Goal: Task Accomplishment & Management: Manage account settings

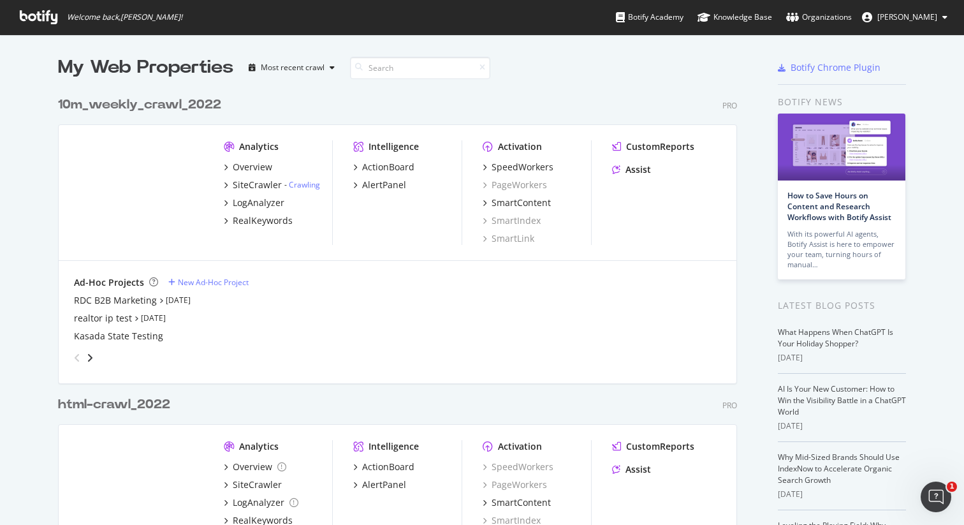
click at [166, 103] on div "10m_weekly_crawl_2022" at bounding box center [139, 105] width 163 height 18
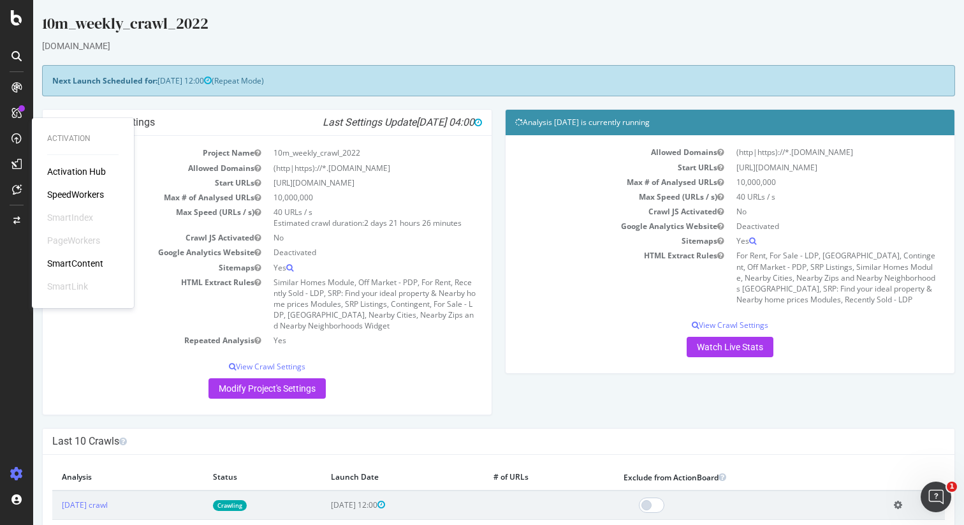
click at [75, 192] on div "SpeedWorkers" at bounding box center [75, 194] width 57 height 13
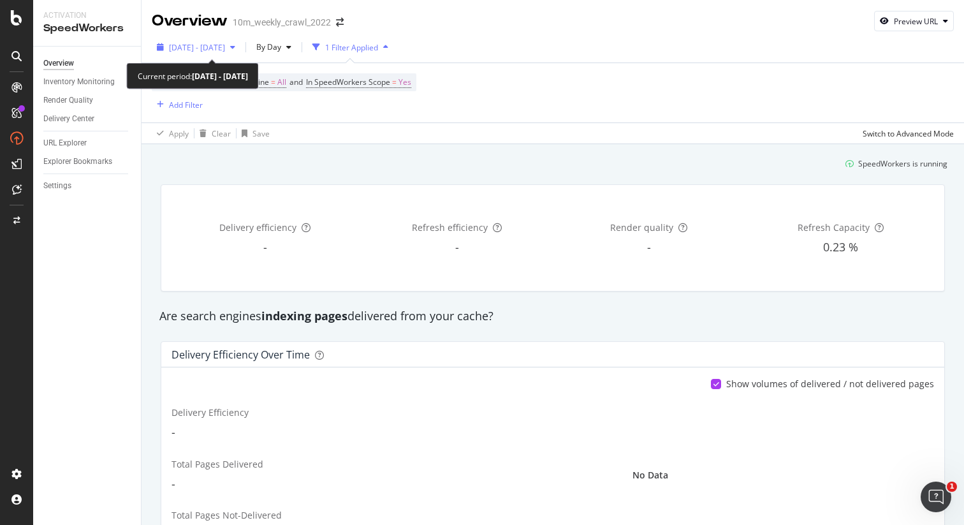
click at [215, 47] on span "2025 Aug. 1st - Aug. 28th" at bounding box center [197, 47] width 56 height 11
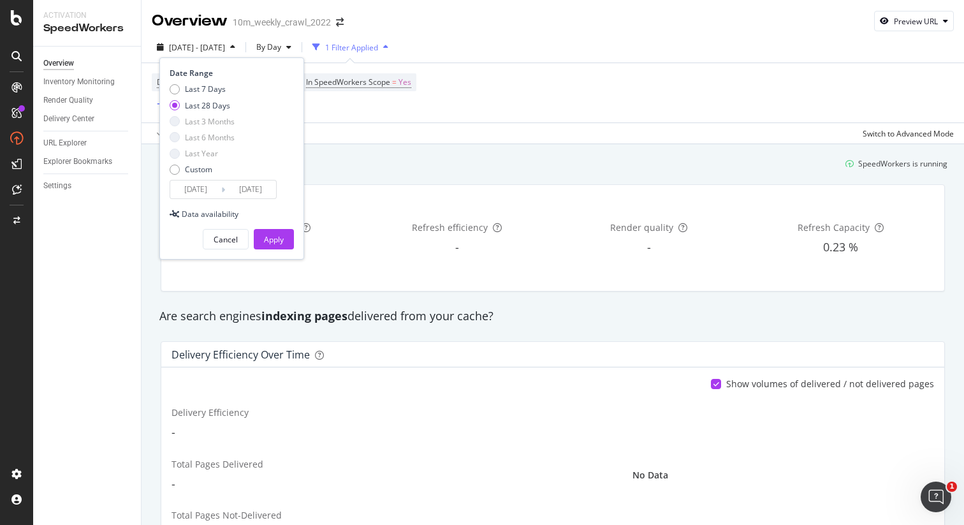
click at [507, 33] on div "2025 Aug. 1st - Aug. 28th By Day 1 Filter Applied Date Range Last 7 Days Last 2…" at bounding box center [553, 88] width 823 height 112
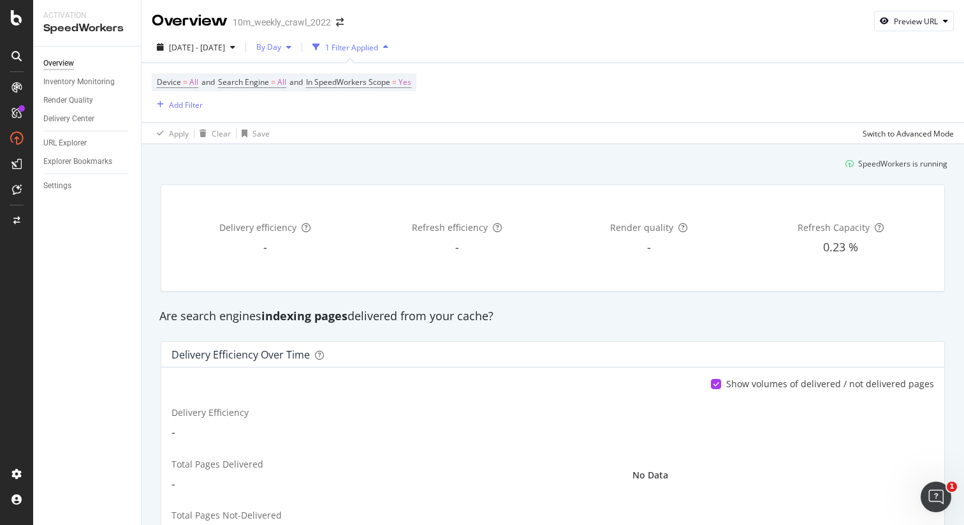
click at [297, 45] on div "button" at bounding box center [288, 47] width 15 height 8
click at [508, 91] on div "Device = All and Search Engine = All and In SpeedWorkers Scope = Yes Add Filter" at bounding box center [553, 92] width 802 height 59
click at [895, 24] on div "Preview URL" at bounding box center [916, 21] width 44 height 11
click at [696, 48] on div "2025 Aug. 1st - Aug. 28th By Day 1 Filter Applied" at bounding box center [553, 50] width 823 height 26
click at [85, 85] on div "Inventory Monitoring" at bounding box center [78, 81] width 71 height 13
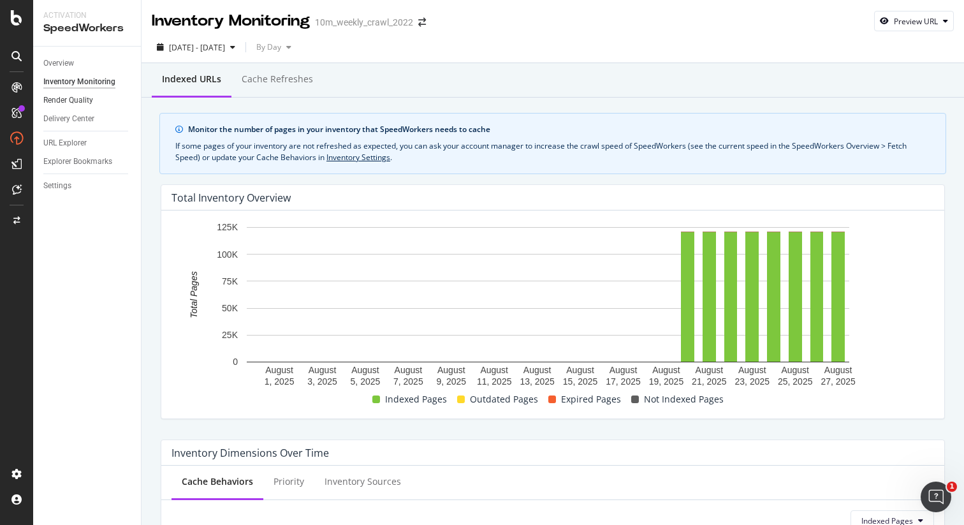
click at [92, 103] on link "Render Quality" at bounding box center [87, 100] width 89 height 13
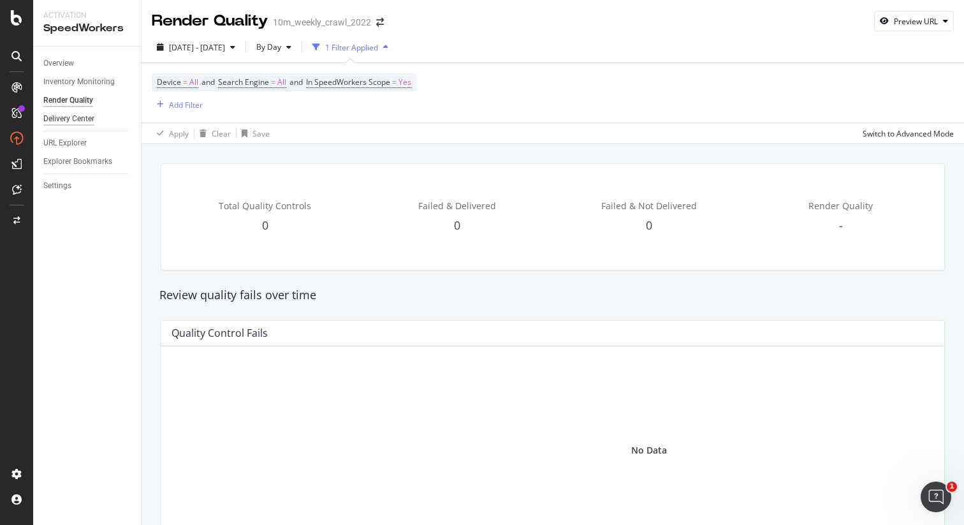
click at [87, 121] on div "Delivery Center" at bounding box center [68, 118] width 51 height 13
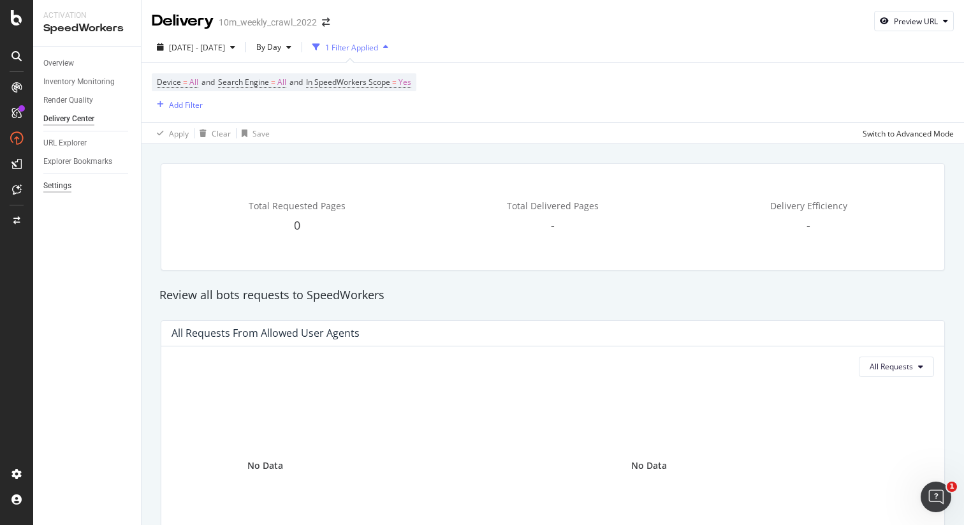
click at [62, 182] on div "Settings" at bounding box center [57, 185] width 28 height 13
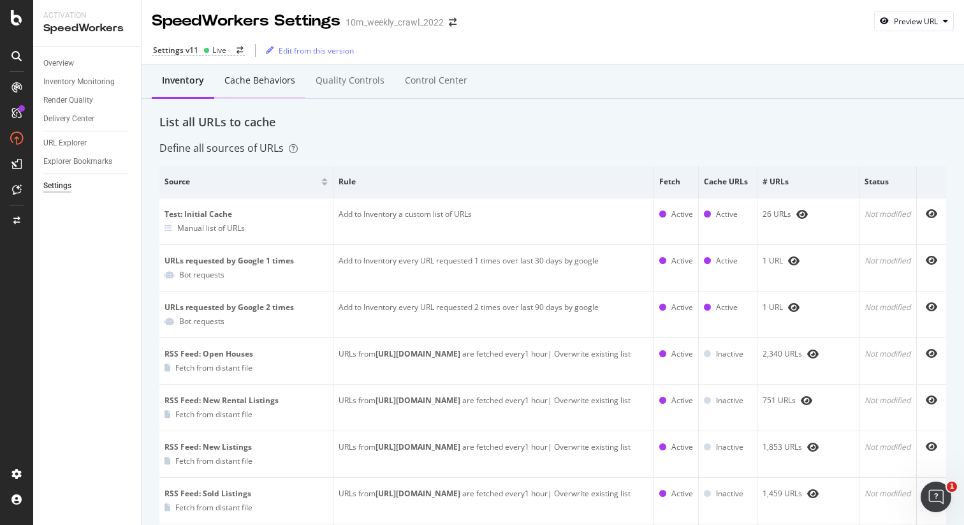
click at [260, 84] on div "Cache behaviors" at bounding box center [259, 80] width 71 height 13
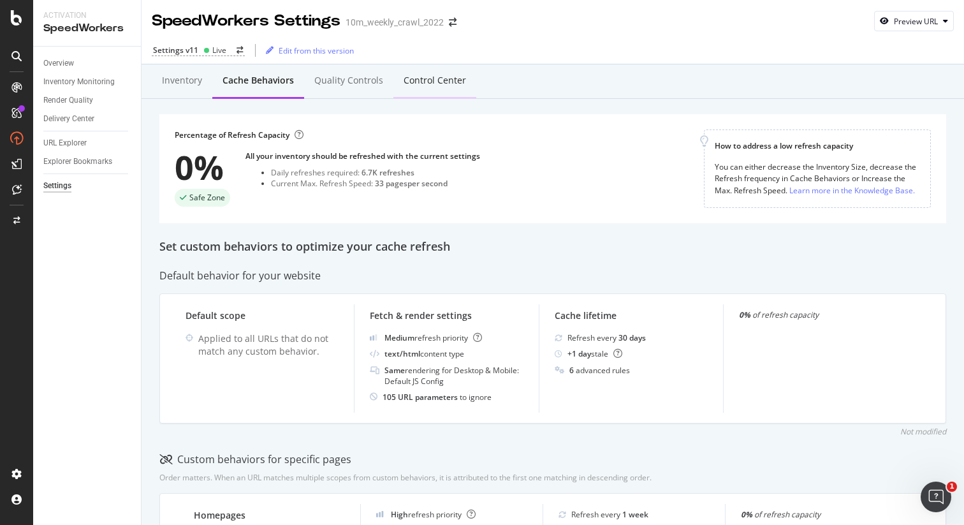
click at [426, 89] on div "Control Center" at bounding box center [434, 81] width 83 height 35
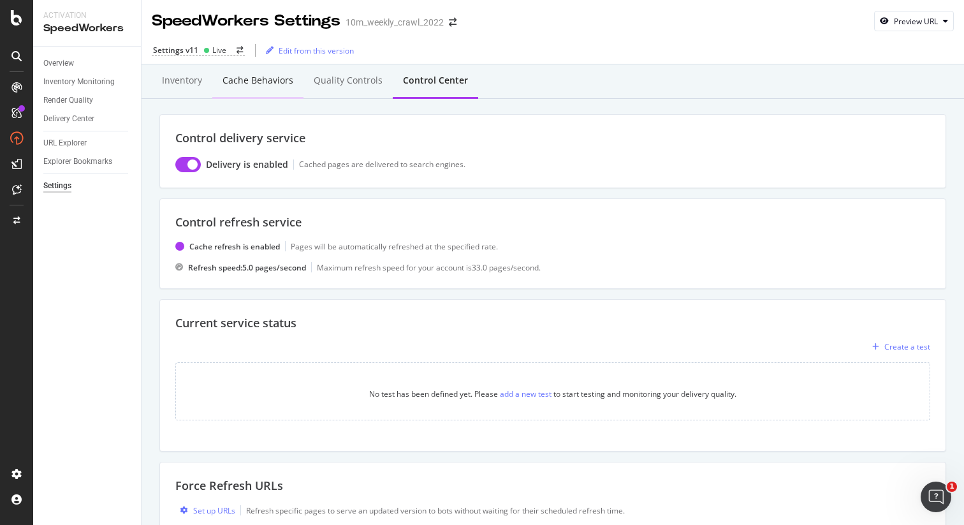
click at [282, 85] on div "Cache behaviors" at bounding box center [258, 80] width 71 height 13
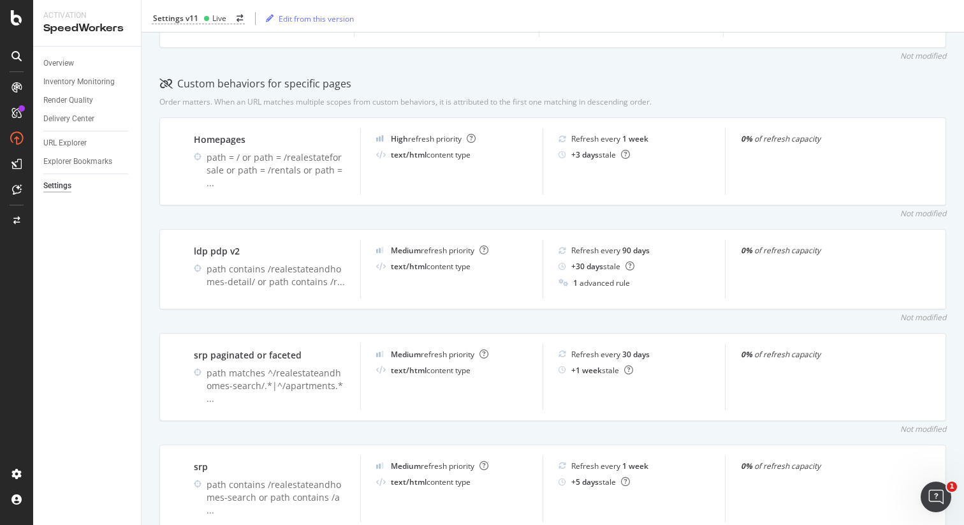
scroll to position [372, 0]
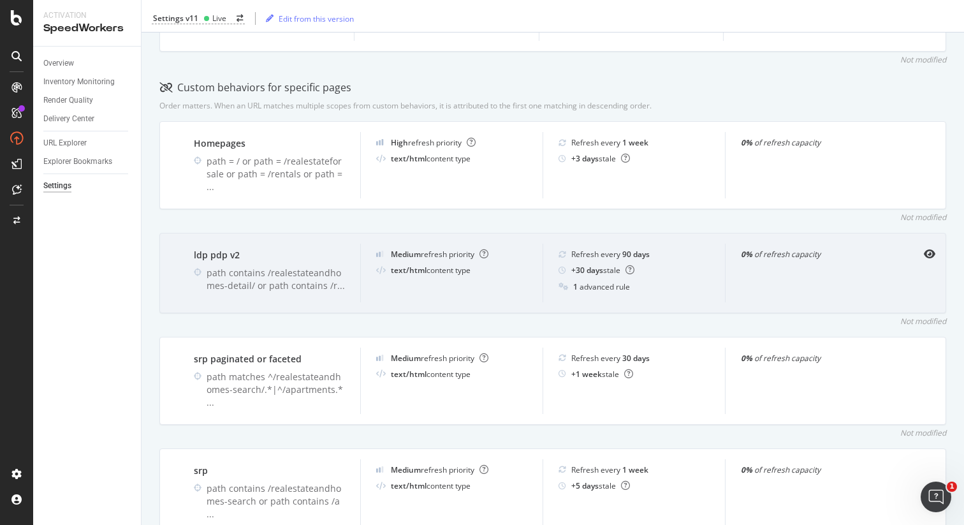
click at [711, 249] on div "Refresh every 90 days + 30 days stale 1 advanced rule" at bounding box center [634, 273] width 182 height 58
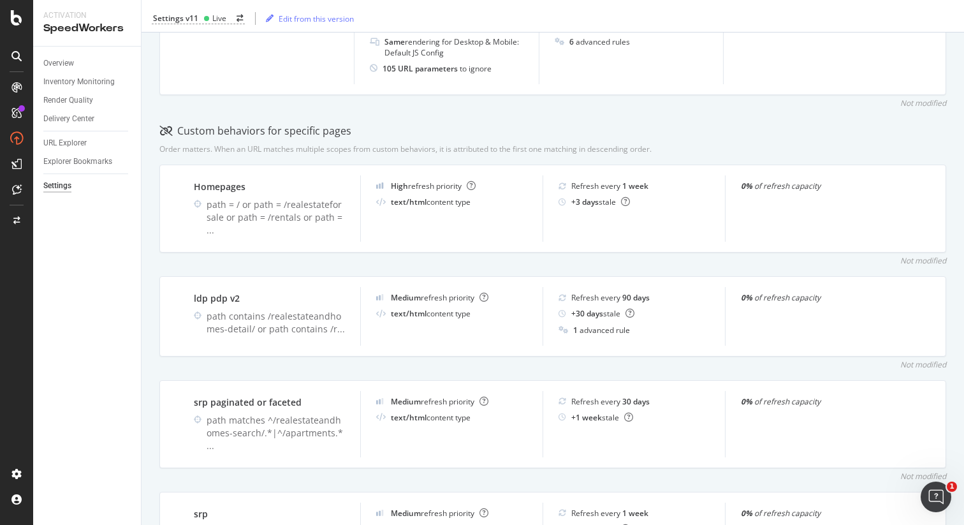
scroll to position [378, 0]
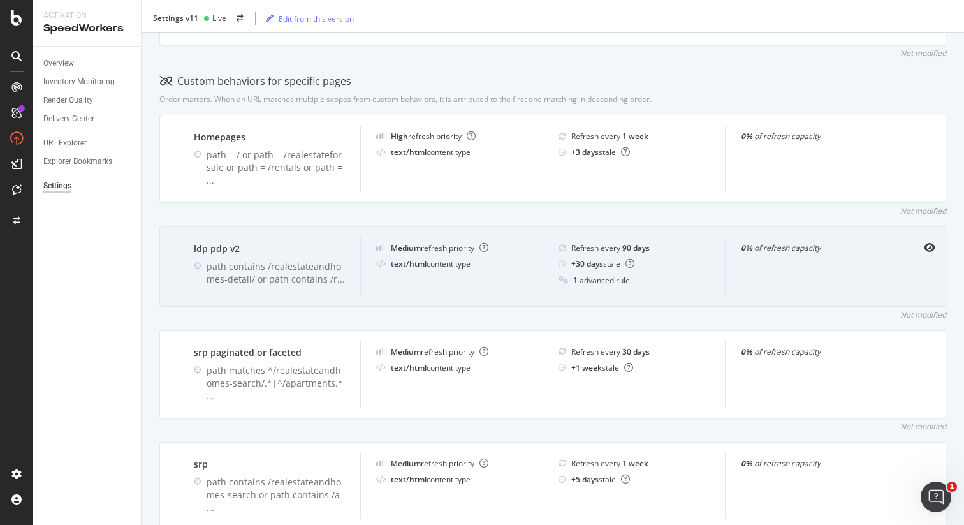
click at [351, 259] on div "ldp pdp v2 path contains /realestateandhomes-detail/ or path contains /r ..." at bounding box center [270, 266] width 182 height 58
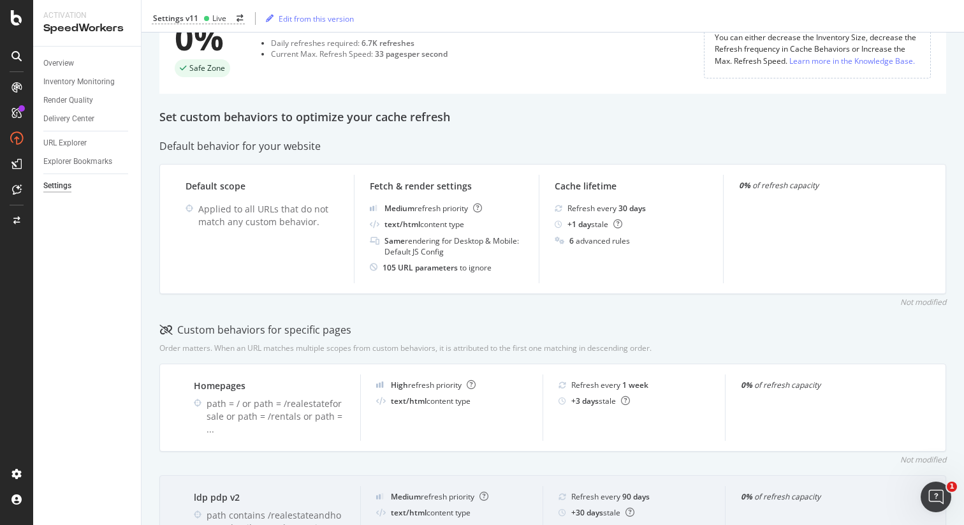
scroll to position [0, 0]
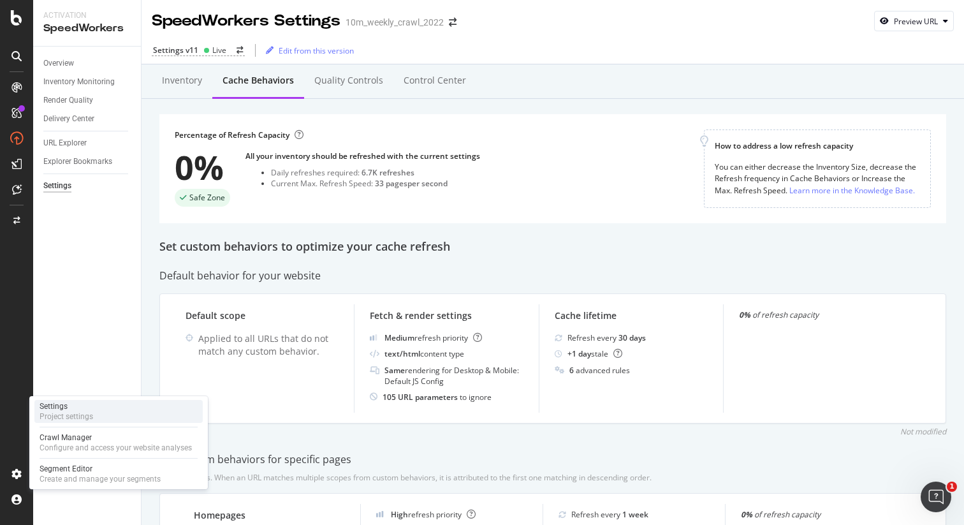
click at [68, 411] on div "Project settings" at bounding box center [67, 416] width 54 height 10
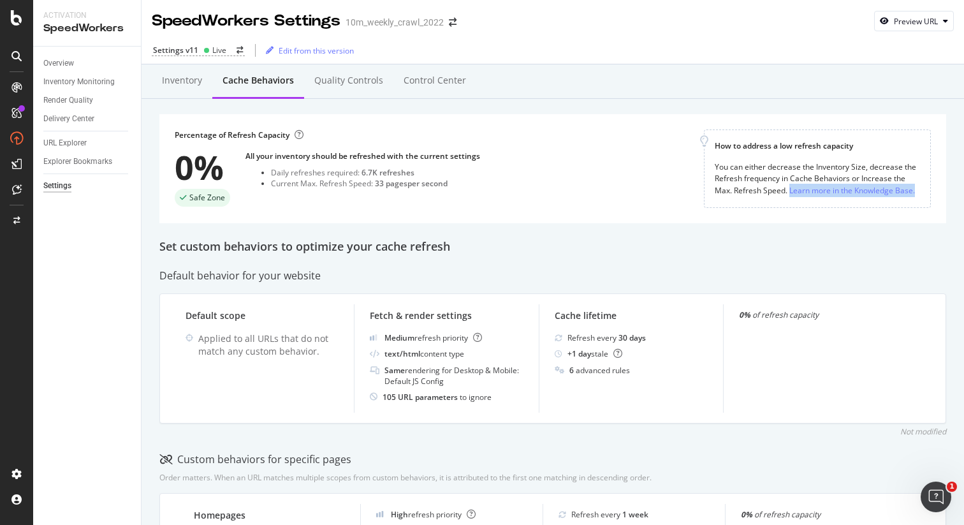
click at [53, 188] on div "Settings" at bounding box center [57, 185] width 28 height 13
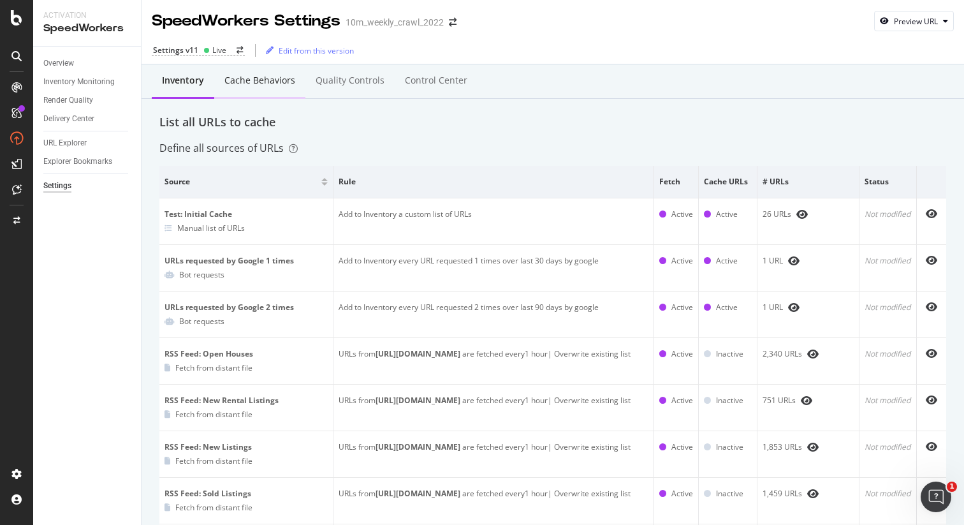
click at [273, 91] on div "Cache behaviors" at bounding box center [259, 81] width 91 height 35
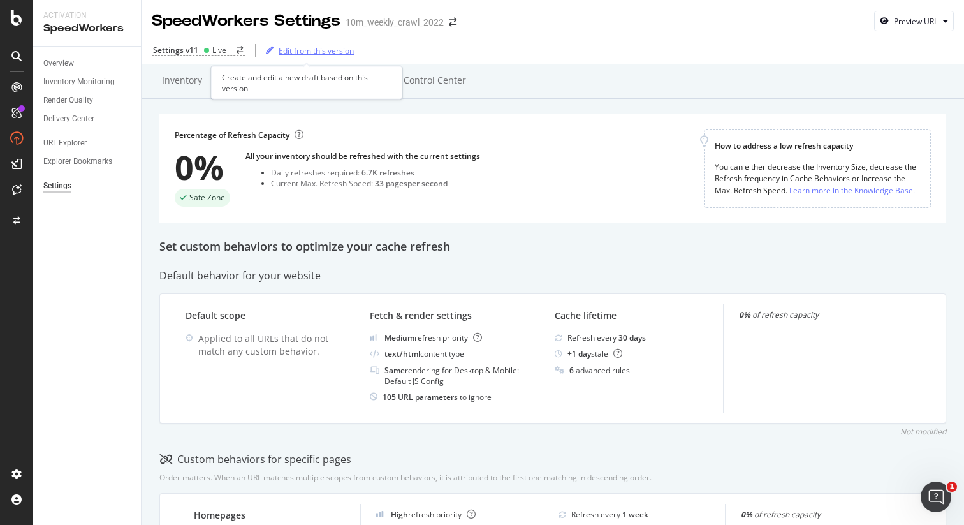
click at [328, 45] on div "Edit from this version" at bounding box center [316, 50] width 75 height 11
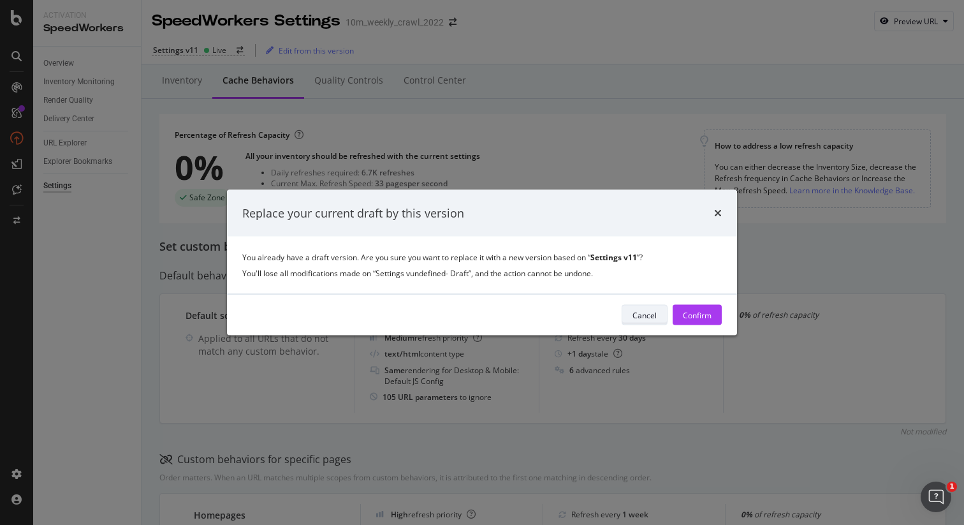
click at [639, 313] on div "Cancel" at bounding box center [645, 314] width 24 height 11
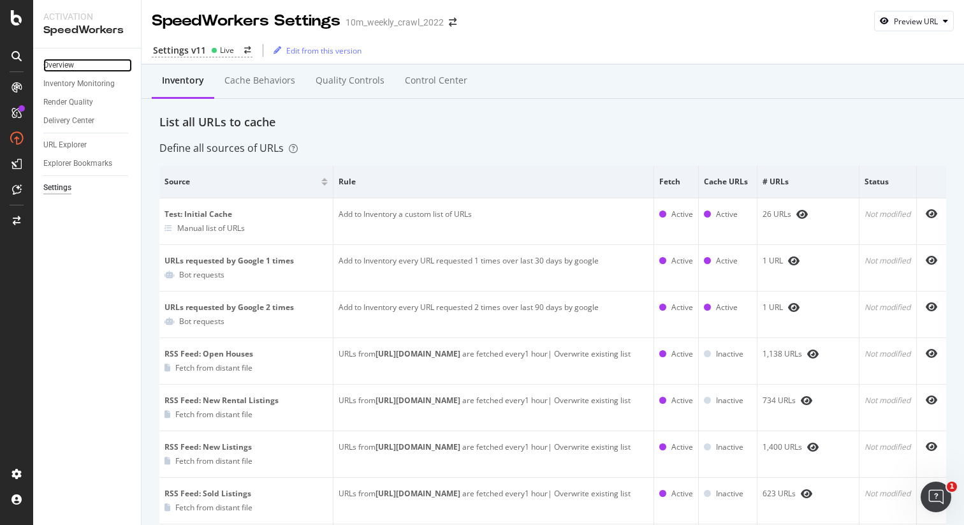
click at [90, 65] on link "Overview" at bounding box center [87, 65] width 89 height 13
